Goal: Task Accomplishment & Management: Complete application form

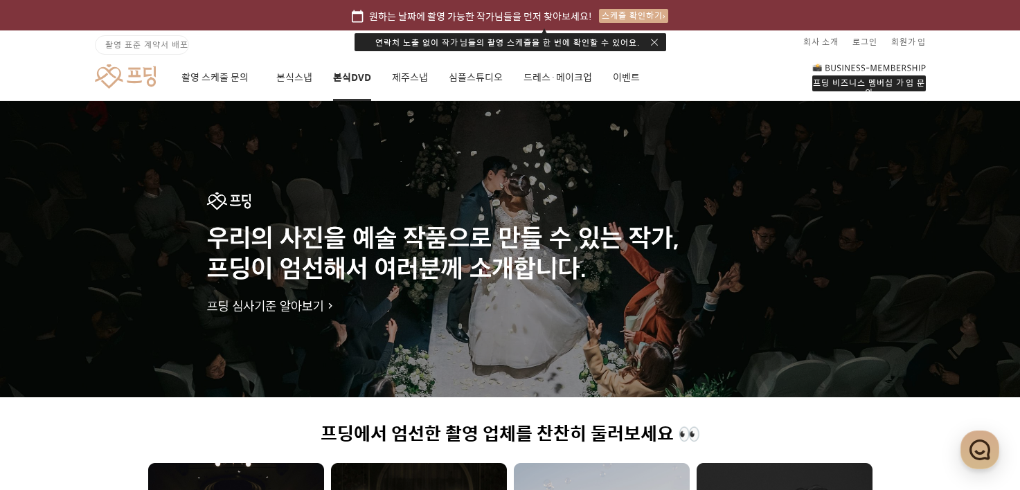
click at [334, 67] on link "본식DVD" at bounding box center [352, 77] width 38 height 47
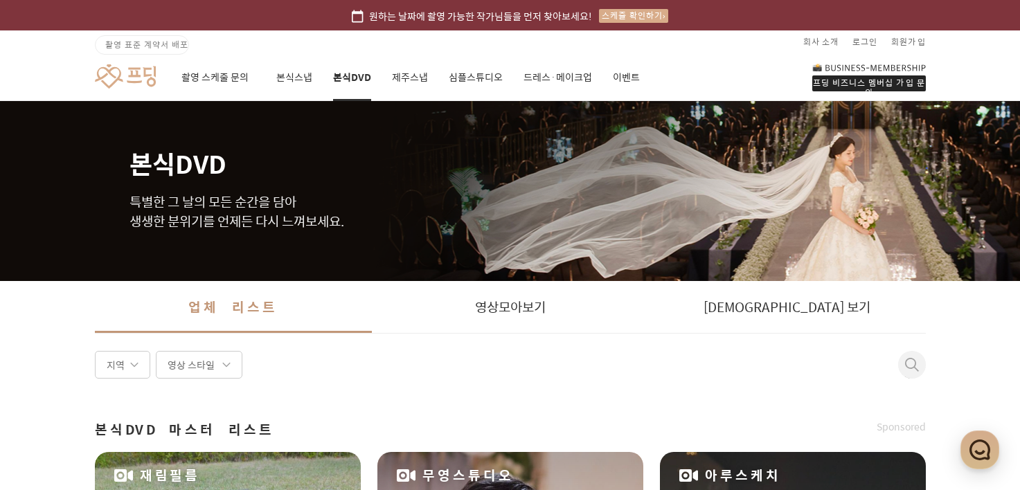
click at [600, 14] on div "스케줄 확인하기" at bounding box center [633, 16] width 69 height 14
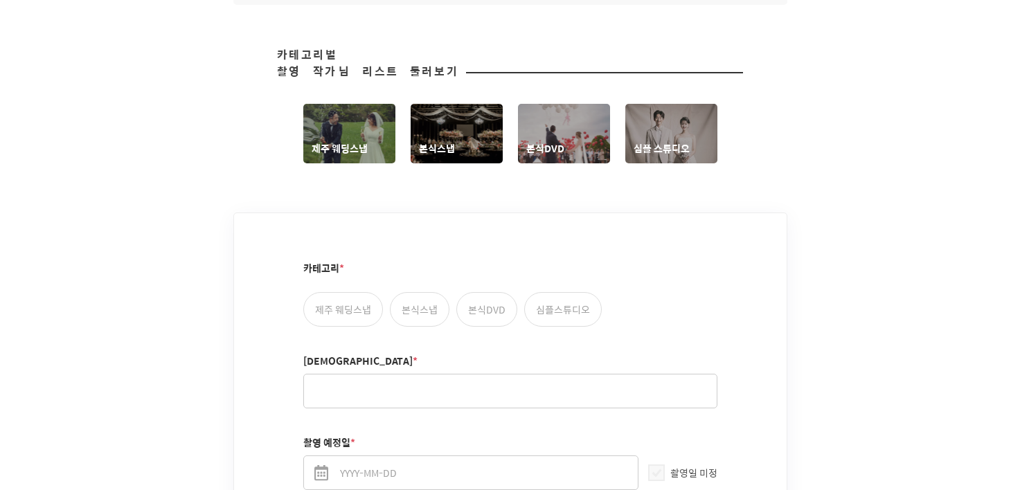
scroll to position [831, 0]
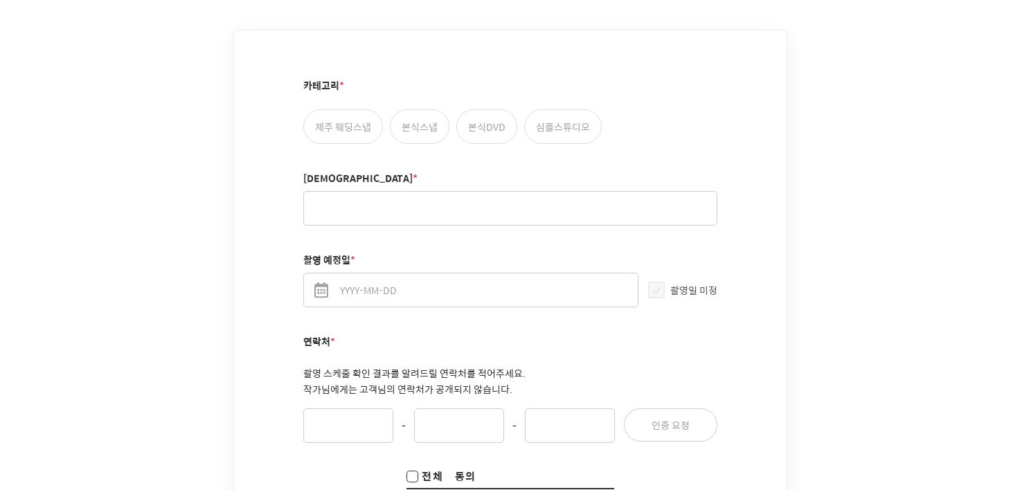
click at [468, 109] on label "본식DVD" at bounding box center [487, 126] width 61 height 35
click at [468, 112] on input "본식DVD" at bounding box center [464, 116] width 9 height 9
radio input "true"
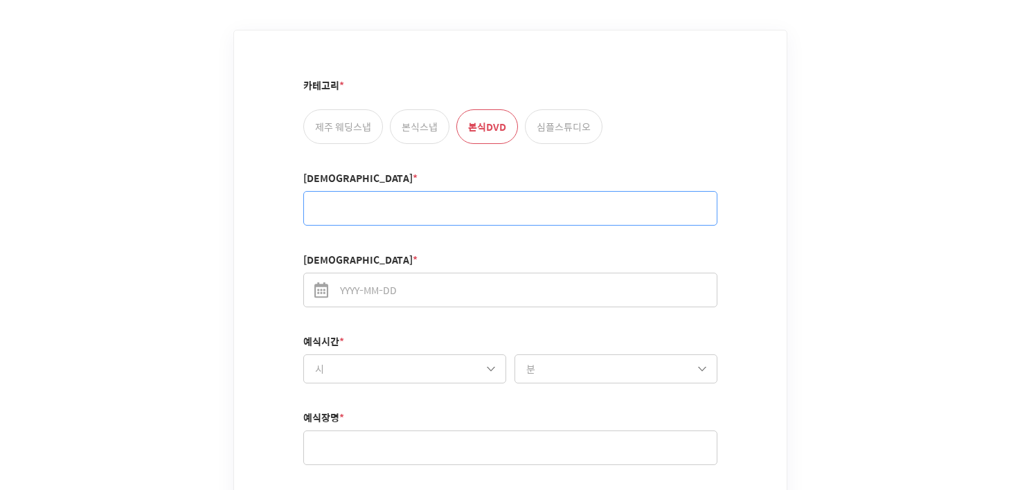
click at [436, 194] on input "[DEMOGRAPHIC_DATA] *" at bounding box center [510, 208] width 414 height 35
type input "[PERSON_NAME]"
click at [401, 273] on input "[DEMOGRAPHIC_DATA]일 *" at bounding box center [510, 290] width 414 height 35
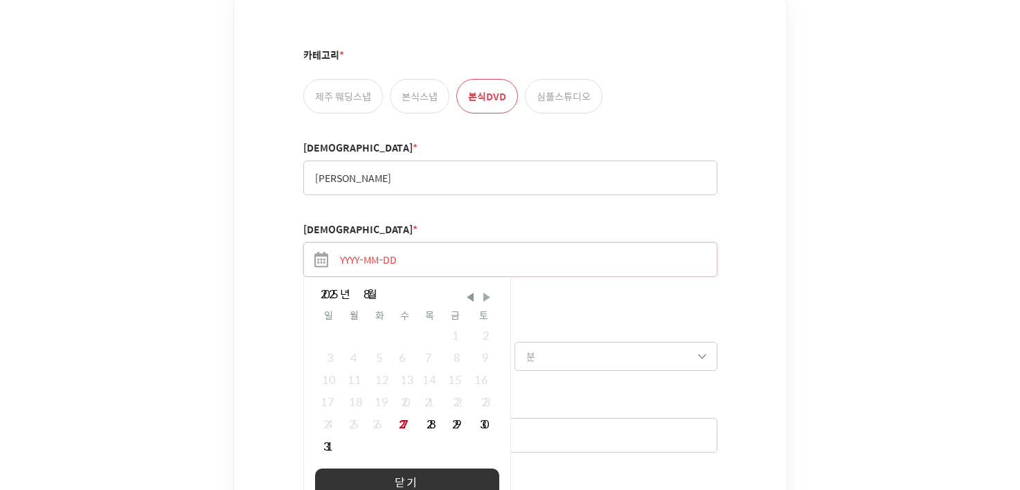
click at [480, 290] on span "Next Month" at bounding box center [487, 297] width 14 height 14
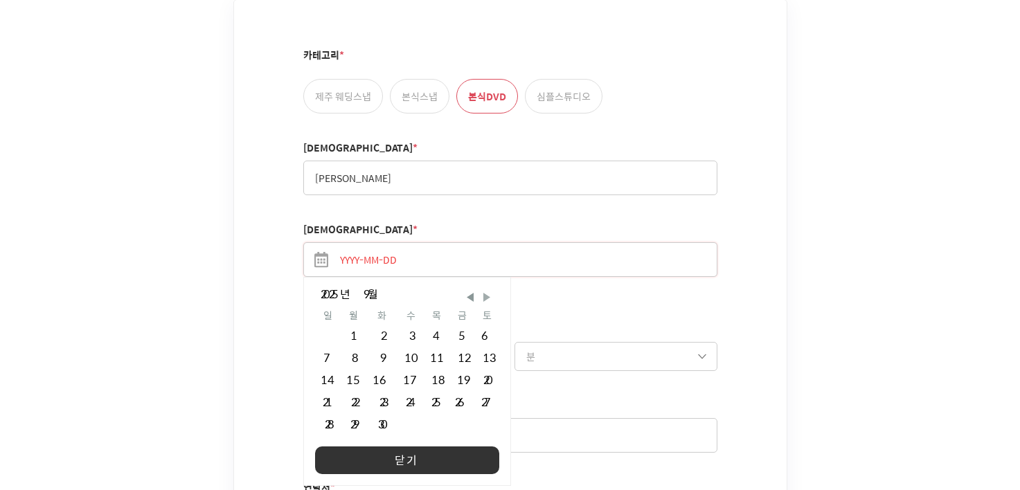
click at [480, 290] on span "Next Month" at bounding box center [487, 297] width 14 height 14
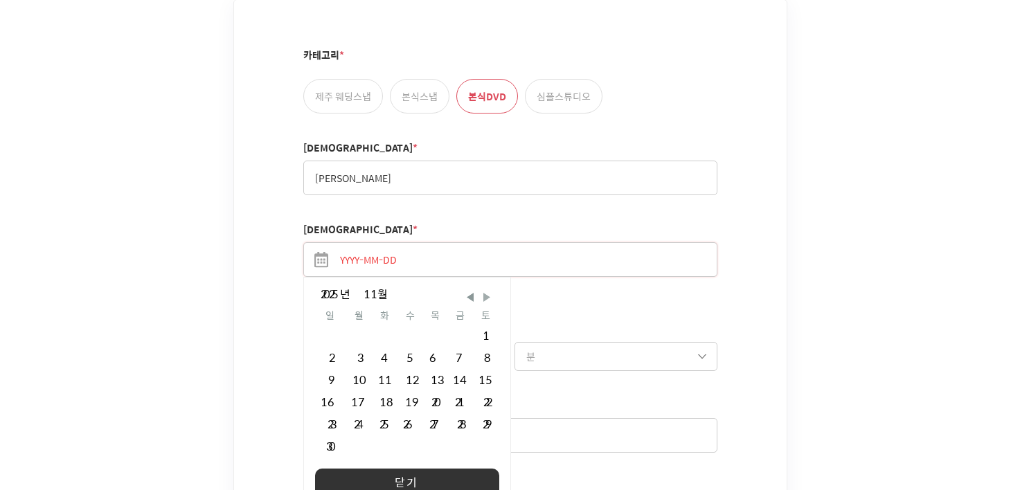
click at [480, 290] on span "Next Month" at bounding box center [487, 297] width 14 height 14
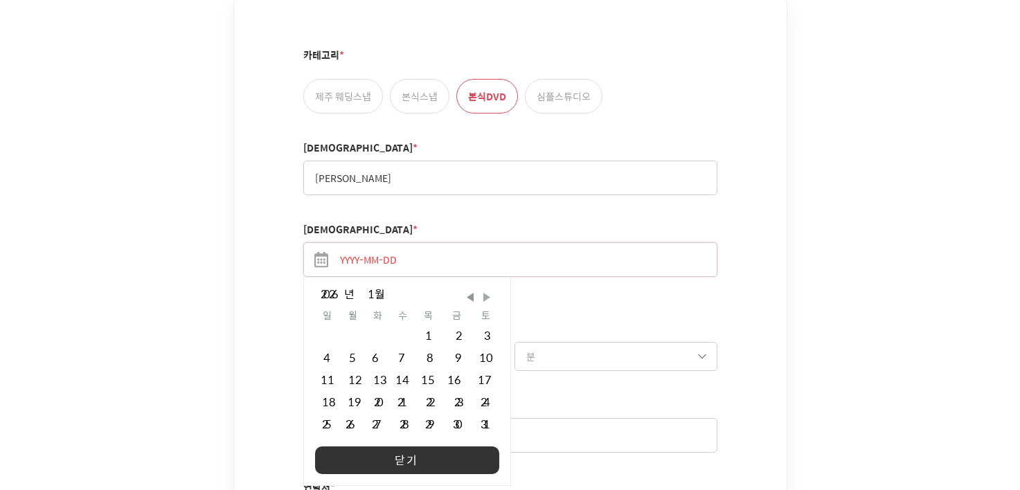
click at [480, 290] on span "Next Month" at bounding box center [487, 297] width 14 height 14
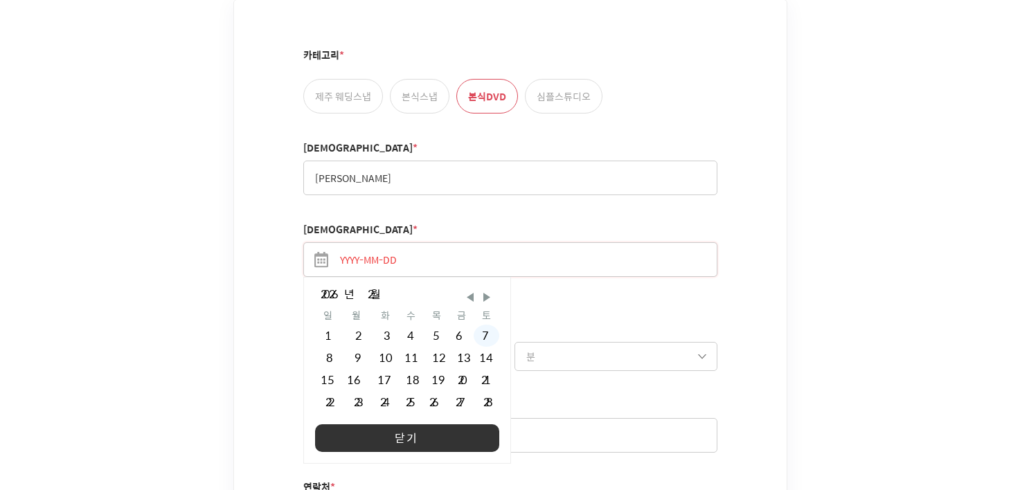
click at [474, 325] on div "7" at bounding box center [487, 336] width 26 height 22
type input "[DATE]"
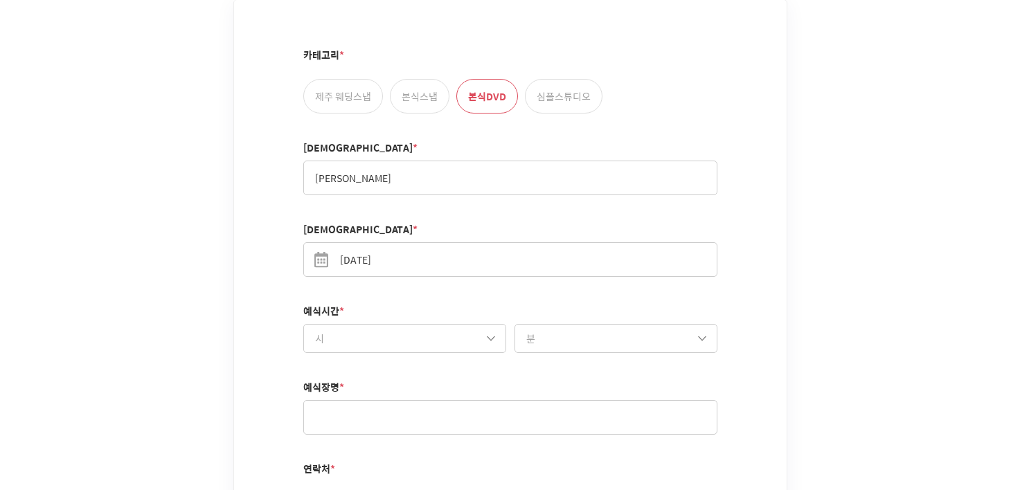
click at [468, 324] on select "시 10시 11시 12시 13시 14시 15시 16시 17시 18시 19시 20시 21시" at bounding box center [404, 338] width 203 height 29
select select "15"
click at [303, 324] on select "시 10시 11시 12시 13시 14시 15시 16시 17시 18시 19시 20시 21시" at bounding box center [404, 338] width 203 height 29
click at [577, 326] on select "분 00분 10분 20분 30분 40분 50분" at bounding box center [616, 338] width 203 height 29
select select "20"
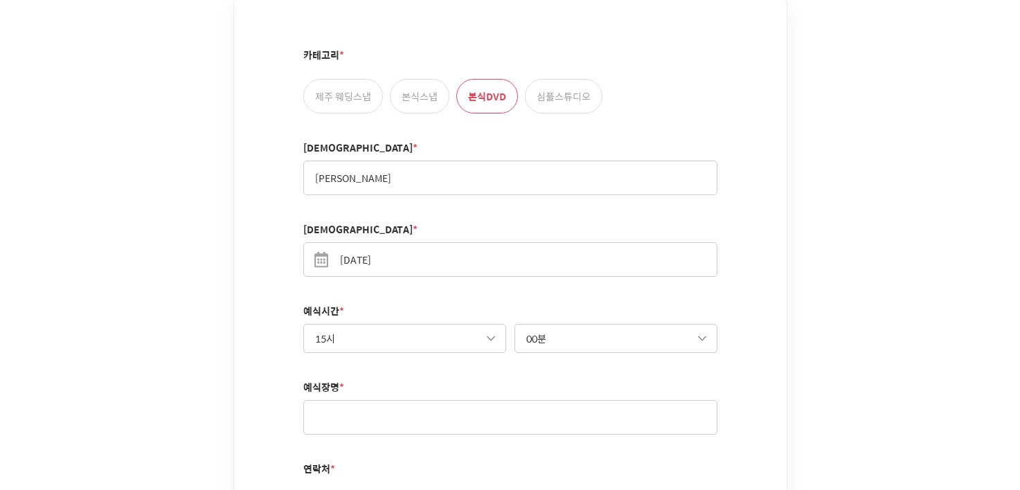
click at [515, 324] on select "분 00분 10분 20분 30분 40분 50분" at bounding box center [616, 338] width 203 height 29
click at [563, 400] on input "text" at bounding box center [510, 417] width 414 height 35
type input "웯"
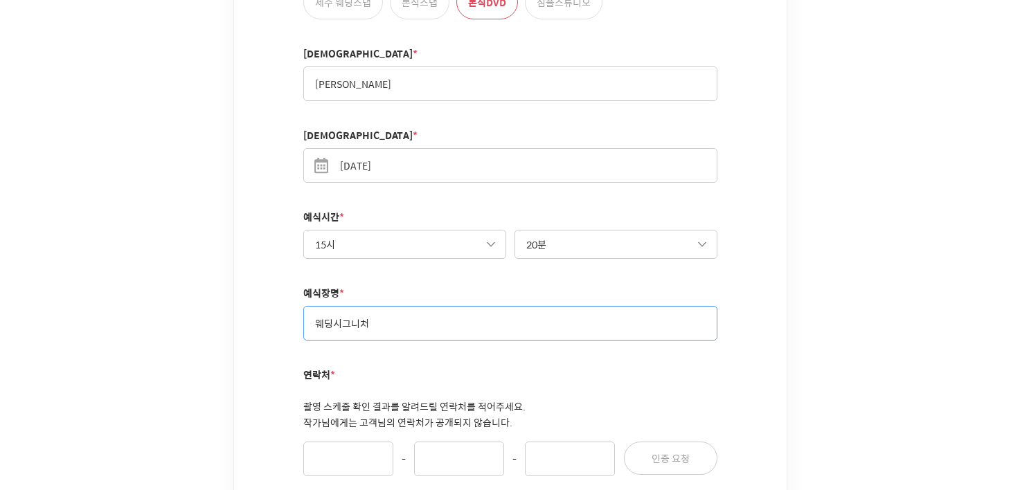
scroll to position [1139, 0]
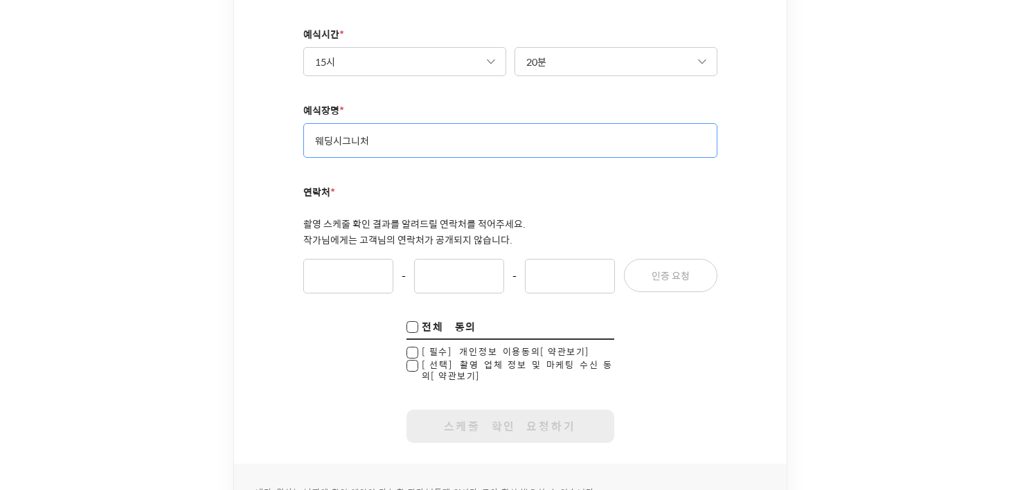
type input "웨딩시그니처"
click at [335, 264] on input "연락처 *" at bounding box center [348, 276] width 90 height 35
type input "010"
type input "7234"
type input "9757"
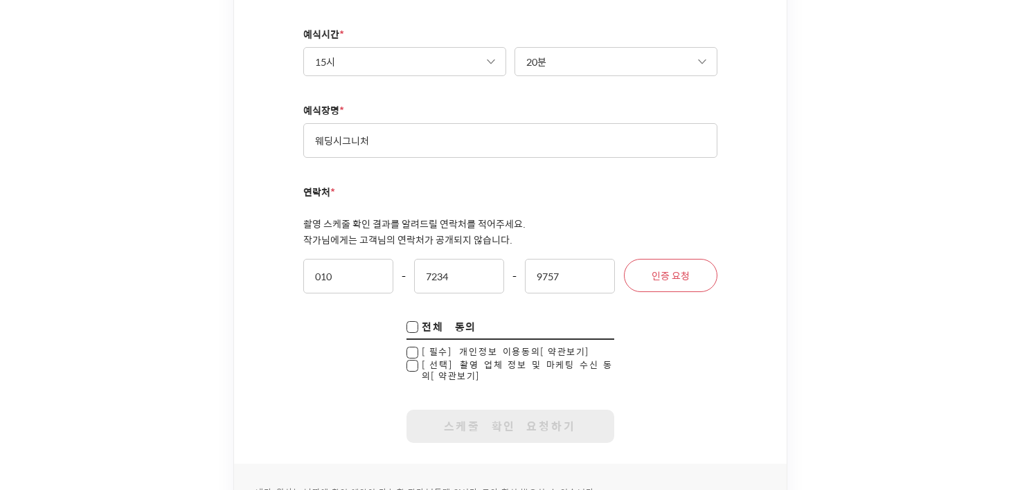
click at [626, 259] on button "인증 요청" at bounding box center [671, 275] width 94 height 33
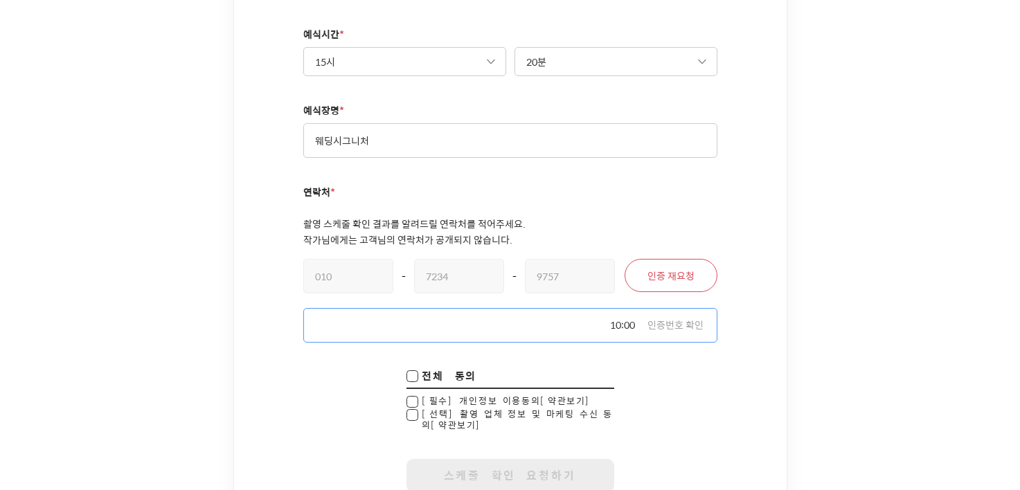
click at [570, 310] on input "text" at bounding box center [510, 325] width 414 height 35
click at [698, 308] on input "1042" at bounding box center [510, 325] width 414 height 35
type input "1042"
click at [698, 319] on button "인증번호 확인" at bounding box center [676, 326] width 56 height 14
click at [416, 396] on input "checkbox" at bounding box center [413, 403] width 12 height 14
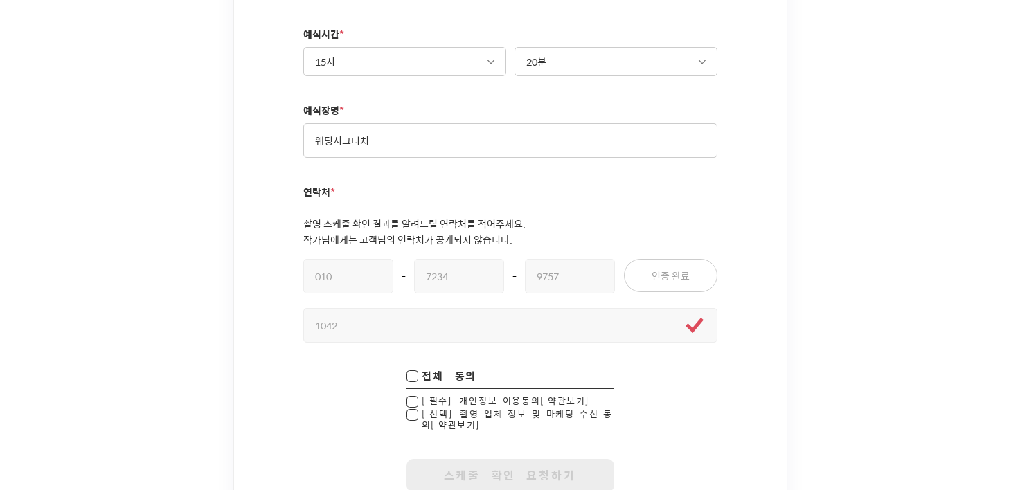
checkbox input "true"
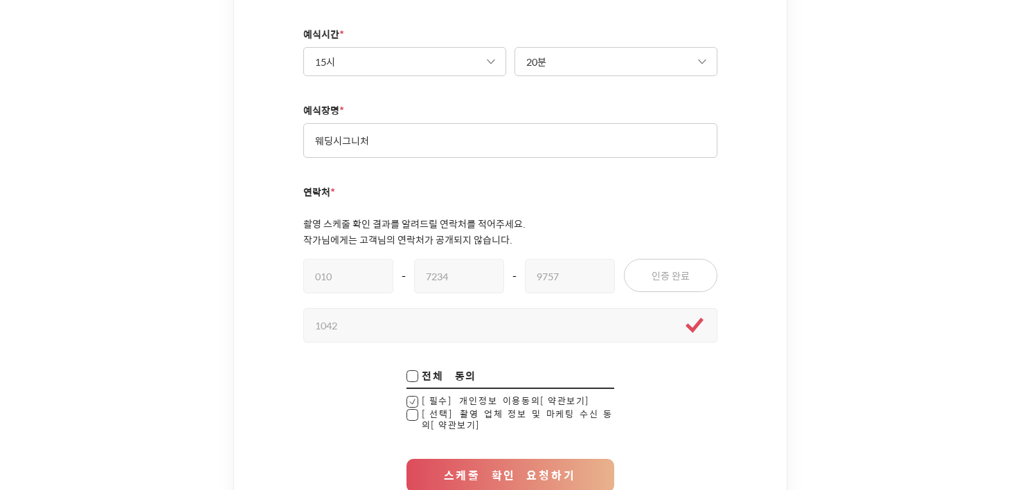
click at [511, 459] on button "스케줄 확인 요청하기" at bounding box center [511, 475] width 208 height 33
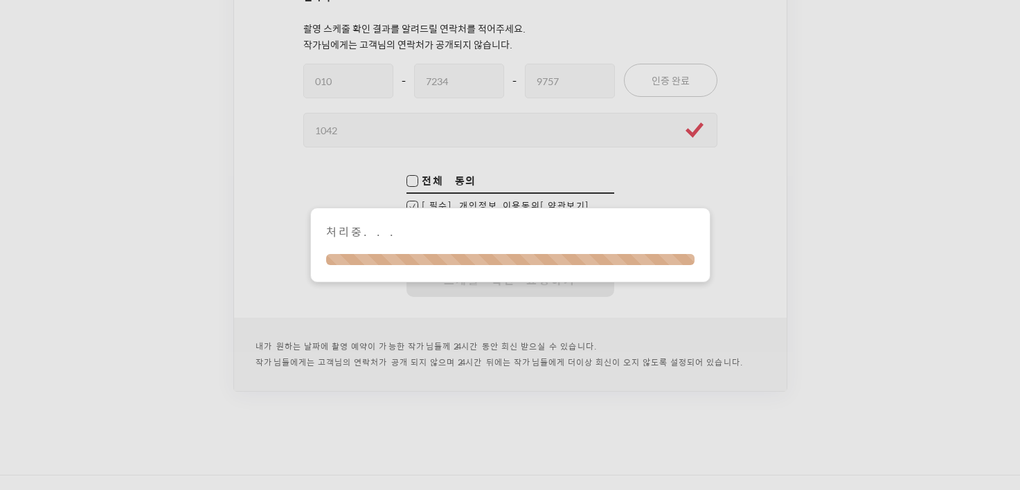
scroll to position [1347, 0]
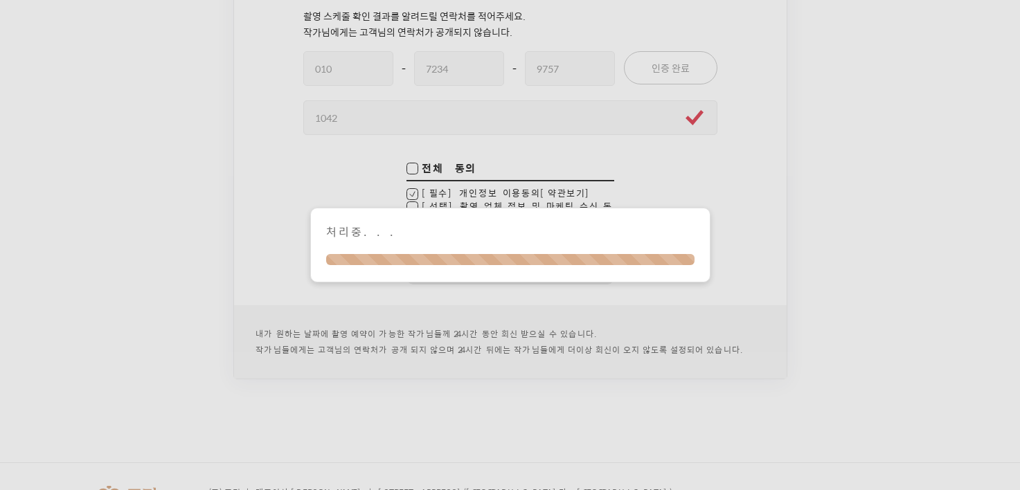
checkbox input "true"
checkbox input "false"
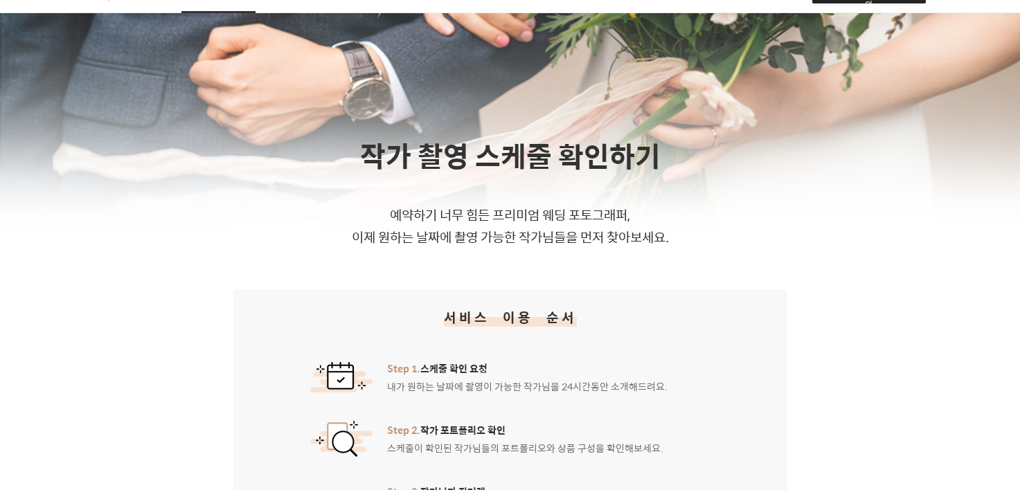
scroll to position [0, 0]
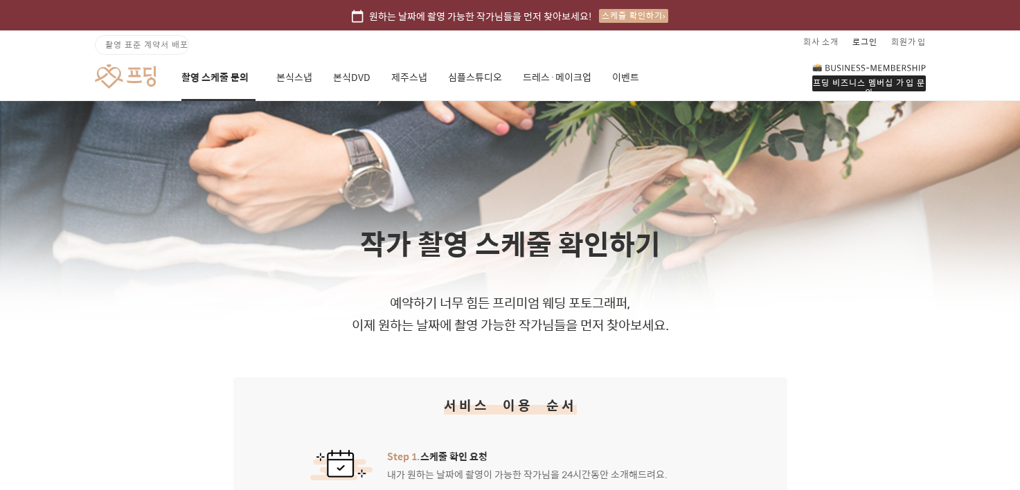
click at [865, 39] on link "로그인" at bounding box center [865, 41] width 25 height 22
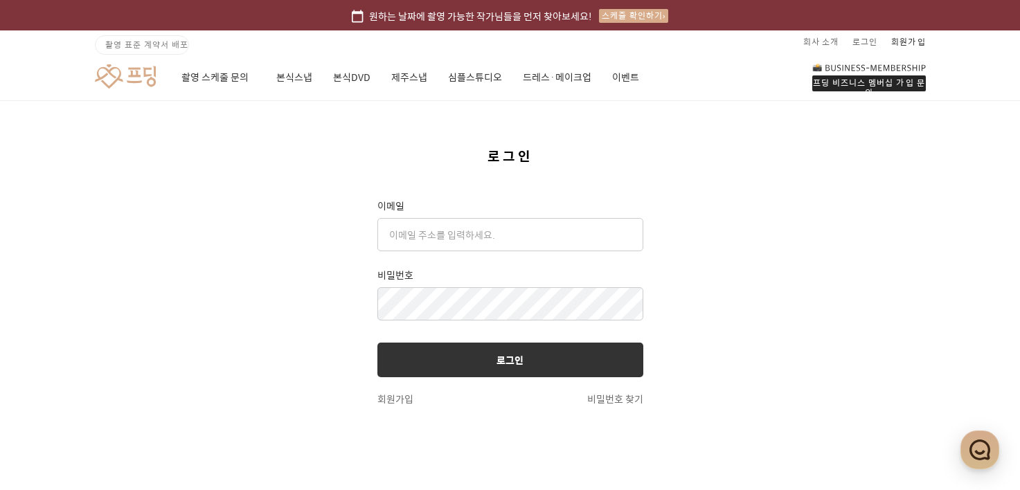
click at [917, 38] on link "회원가입" at bounding box center [909, 41] width 35 height 22
